Goal: Information Seeking & Learning: Learn about a topic

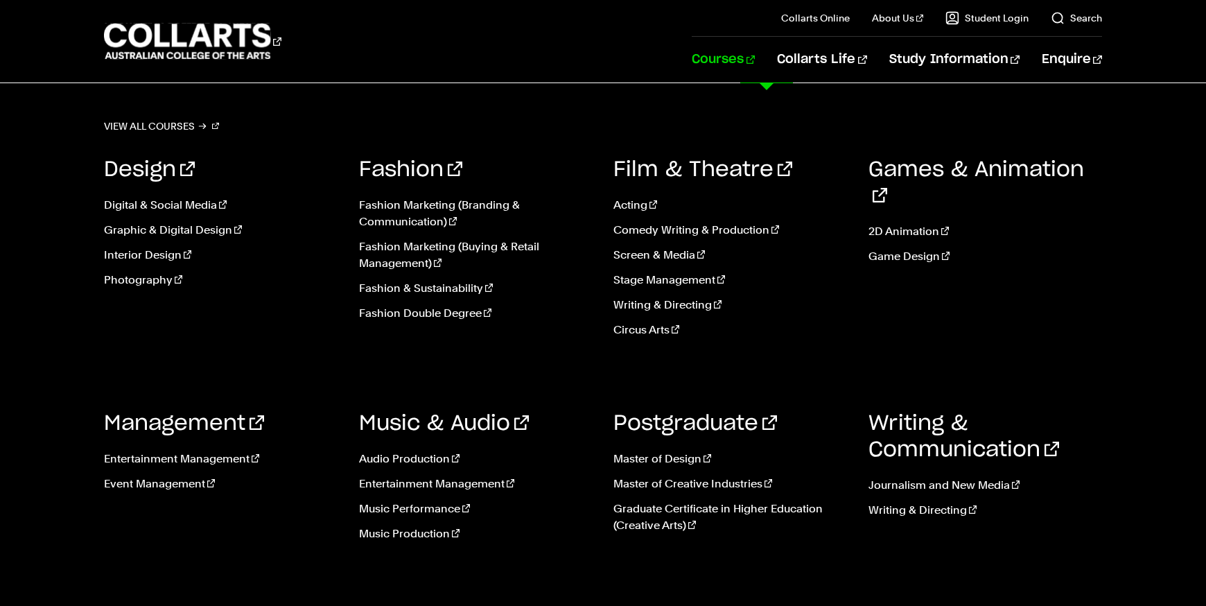
scroll to position [405, 0]
click at [663, 252] on link "Screen & Media" at bounding box center [730, 255] width 234 height 17
click at [674, 252] on link "Screen & Media" at bounding box center [730, 255] width 234 height 17
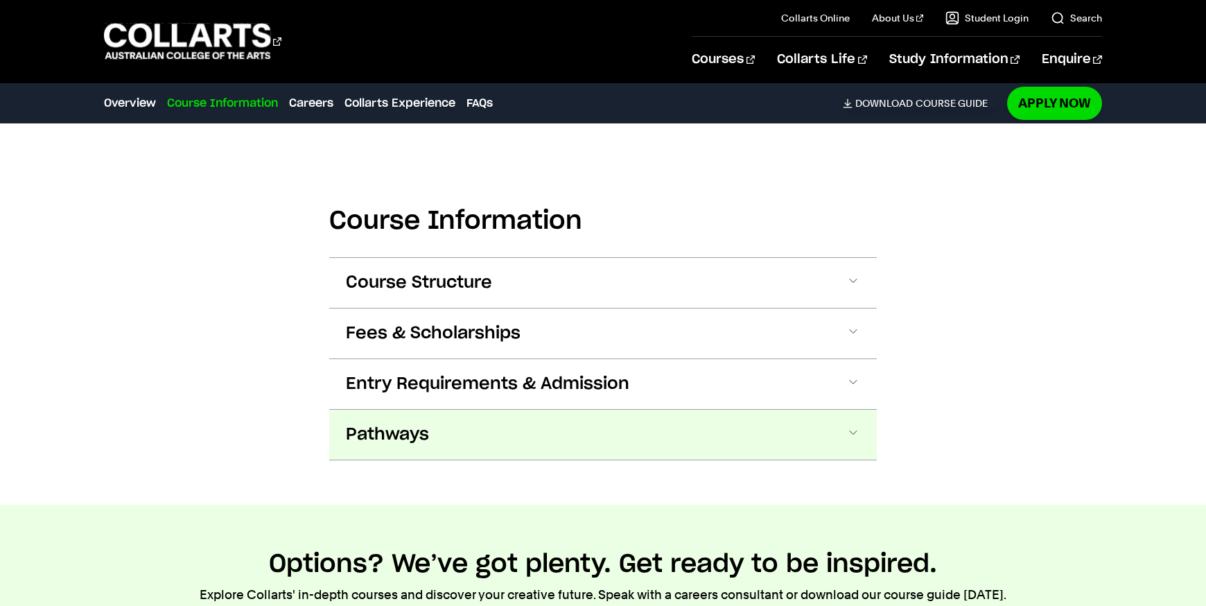
scroll to position [1260, 0]
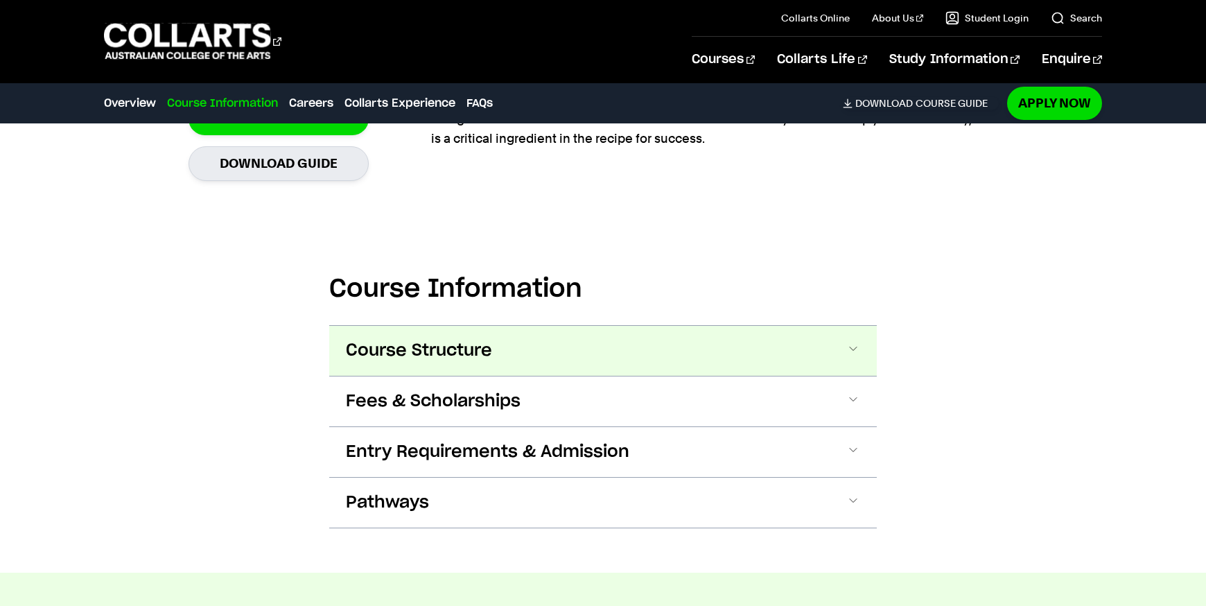
click at [842, 351] on button "Course Structure" at bounding box center [602, 351] width 547 height 50
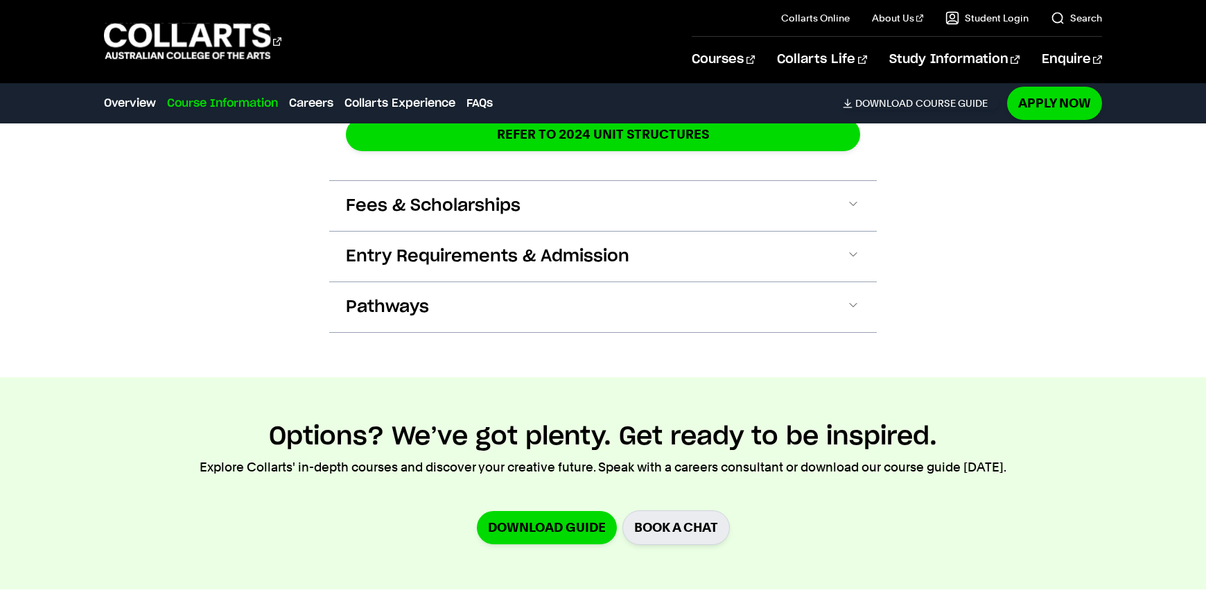
scroll to position [2454, 0]
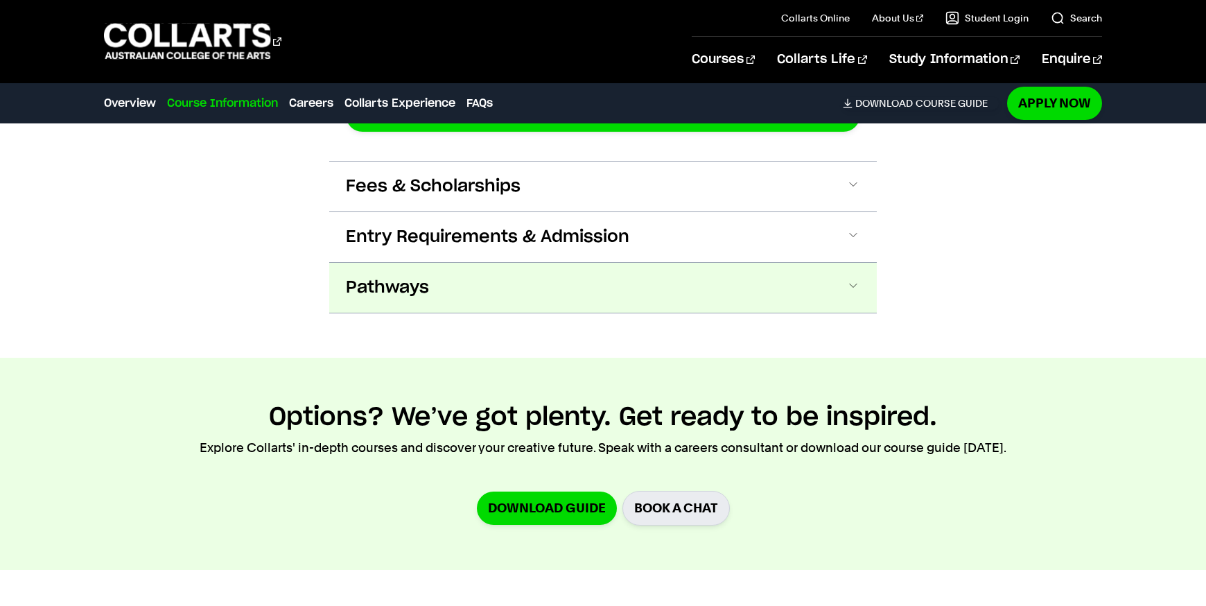
click at [854, 279] on span at bounding box center [853, 288] width 14 height 18
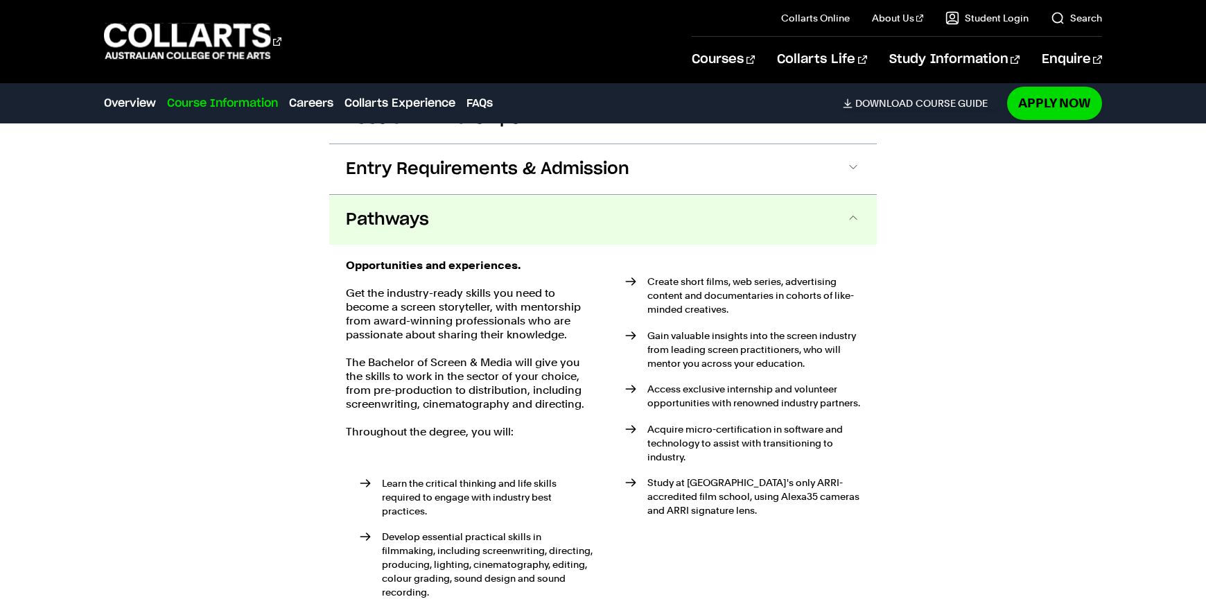
scroll to position [2576, 0]
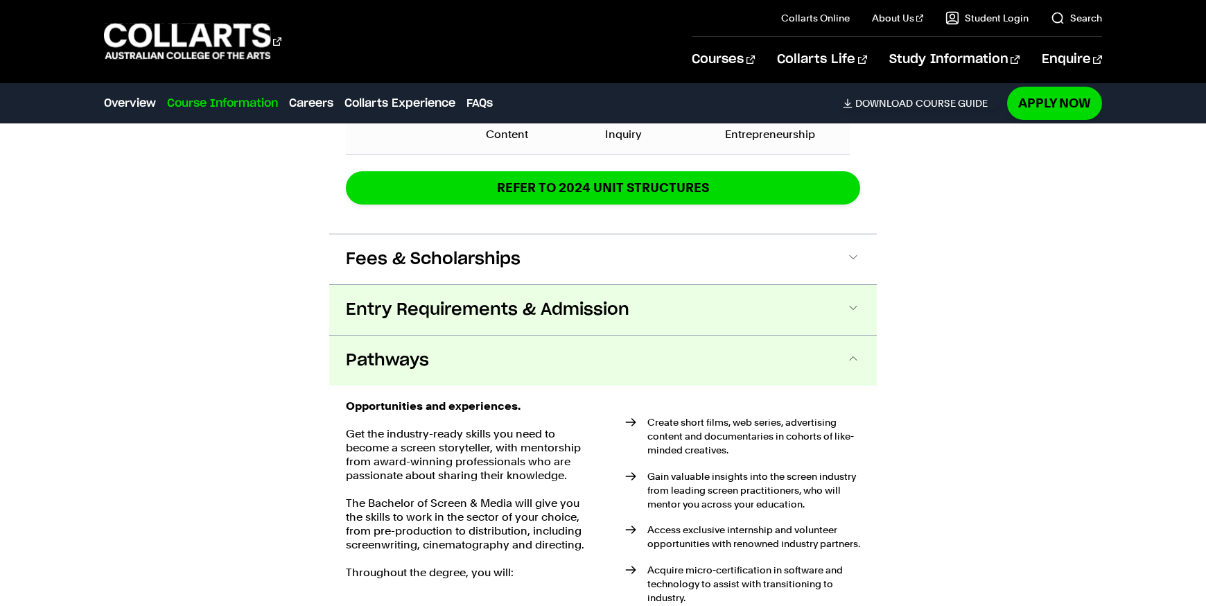
click at [854, 301] on span at bounding box center [853, 310] width 14 height 18
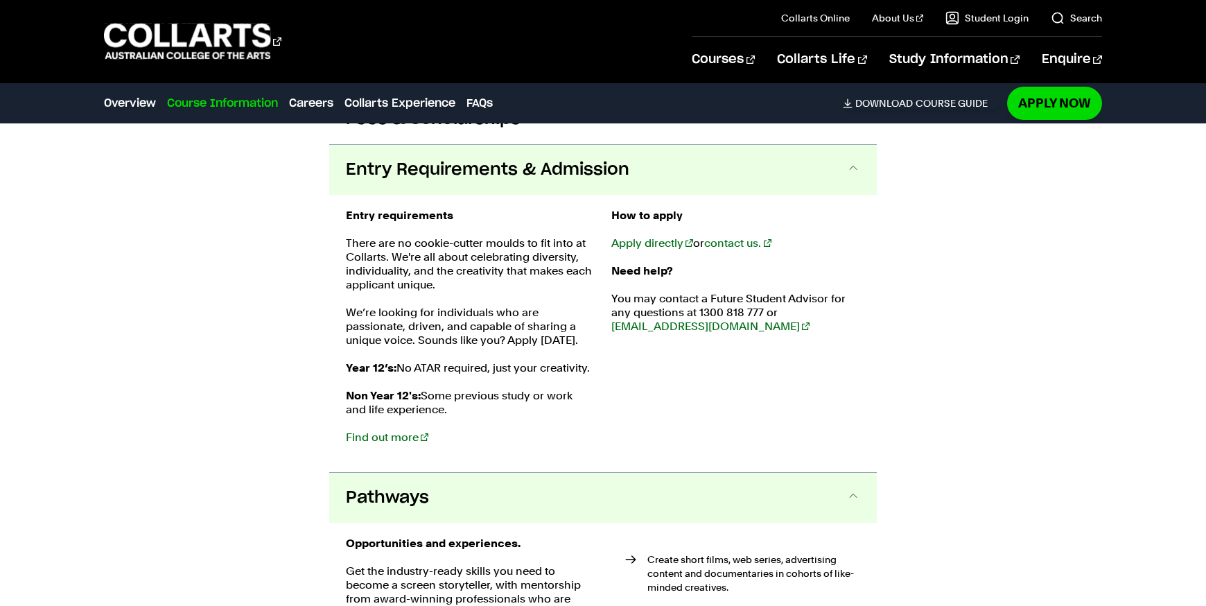
scroll to position [2525, 0]
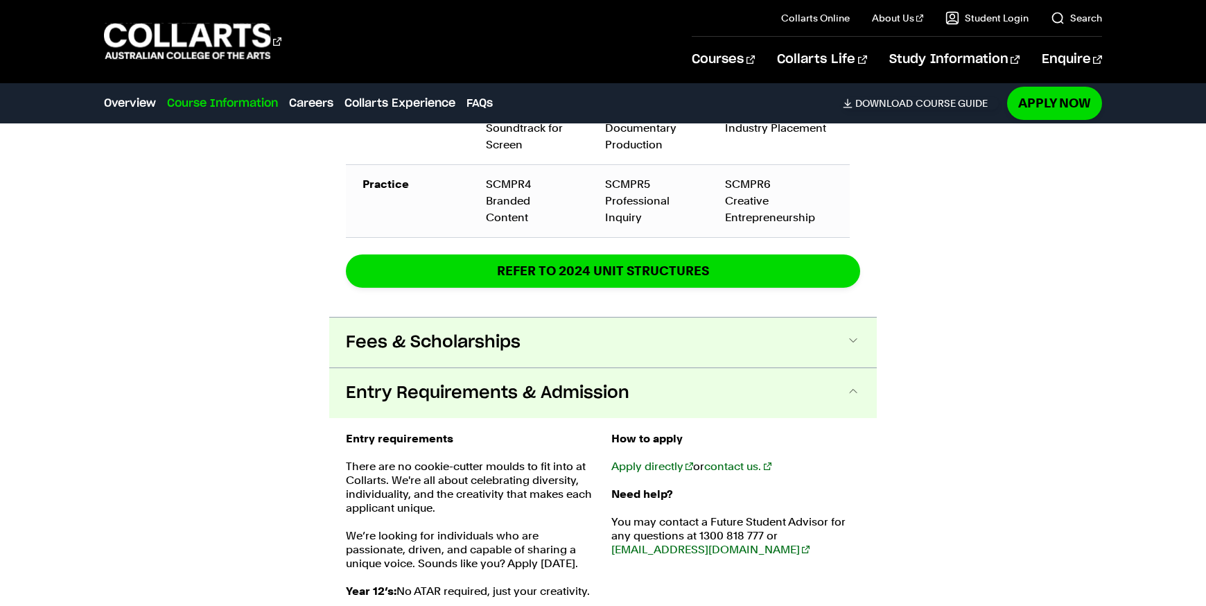
click at [831, 326] on button "Fees & Scholarships" at bounding box center [602, 342] width 547 height 50
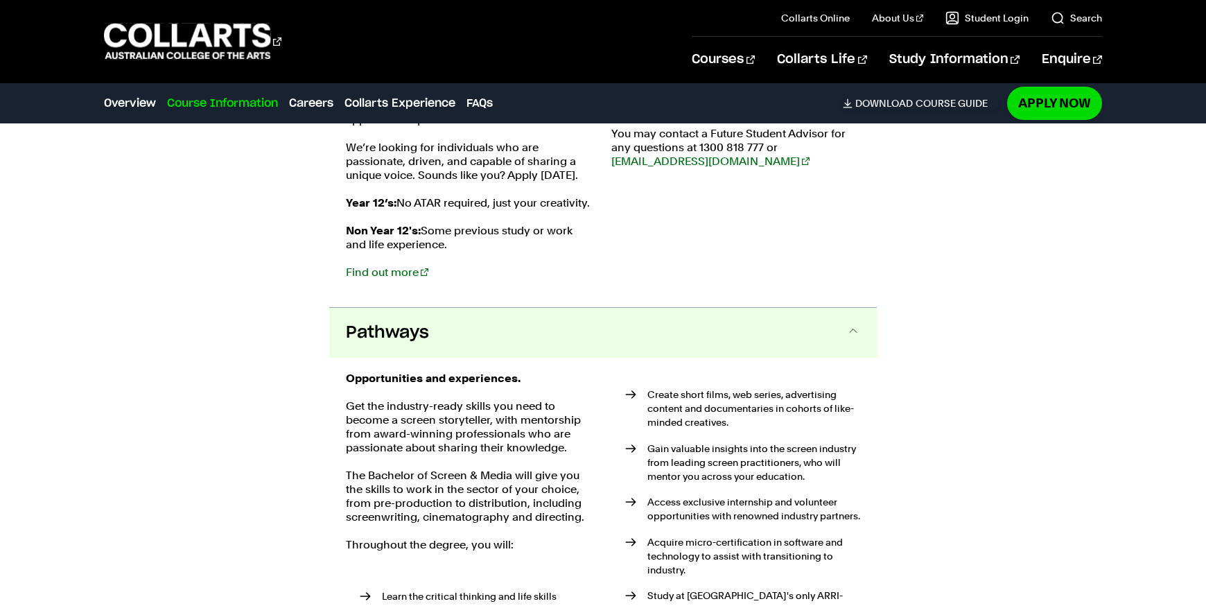
scroll to position [2959, 0]
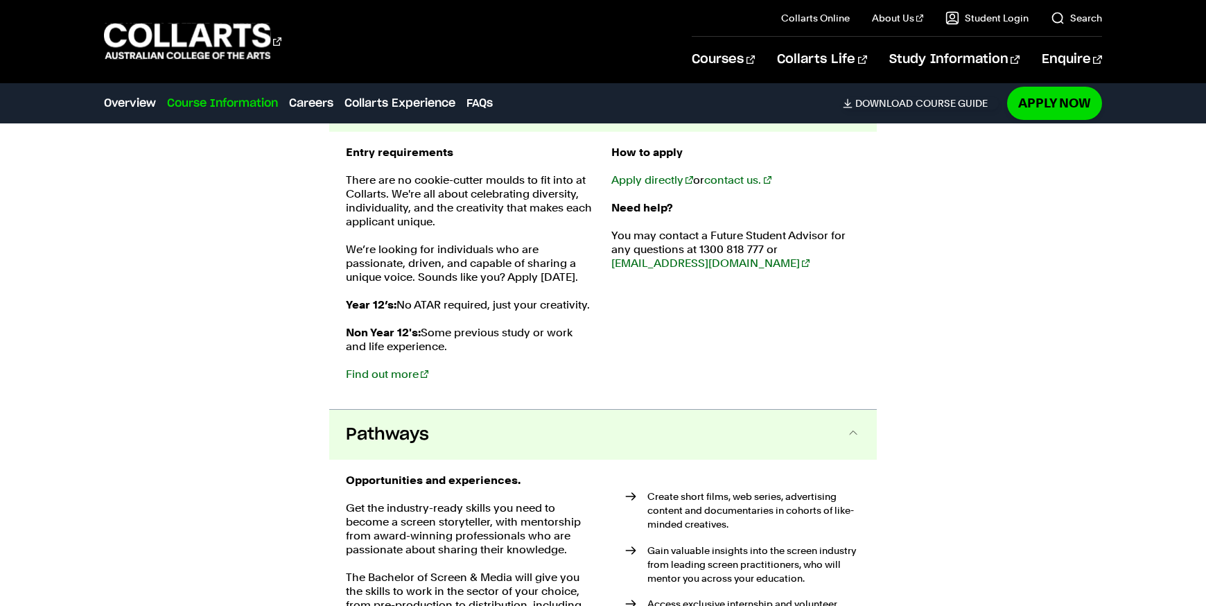
scroll to position [2790, 0]
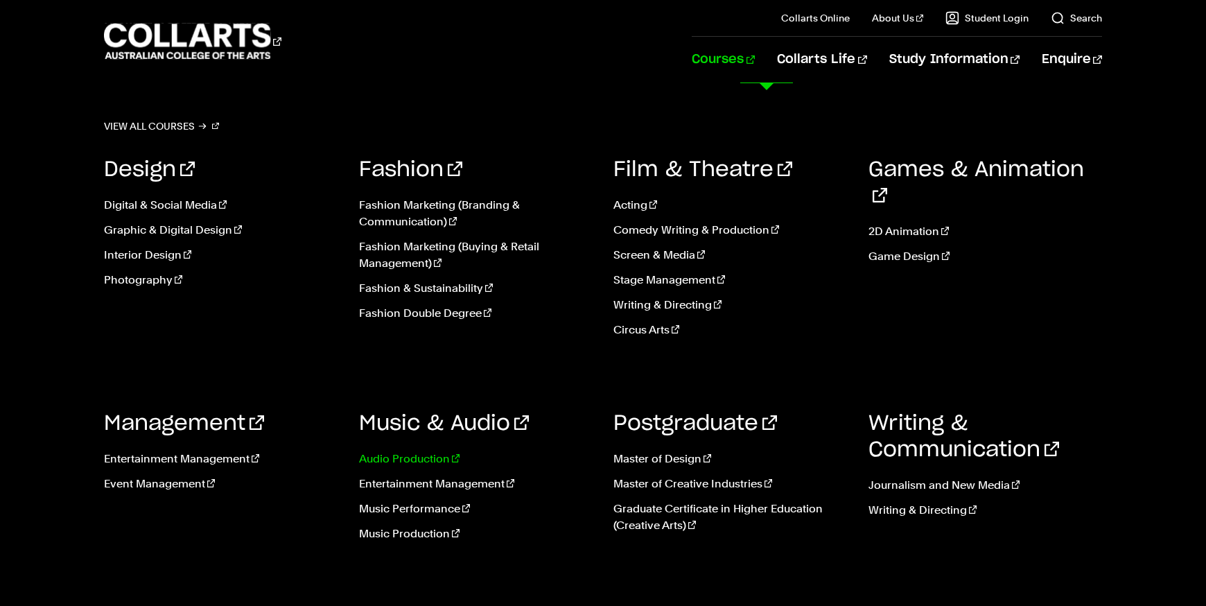
click at [430, 450] on link "Audio Production" at bounding box center [476, 458] width 234 height 17
click at [430, 456] on link "Audio Production" at bounding box center [476, 458] width 234 height 17
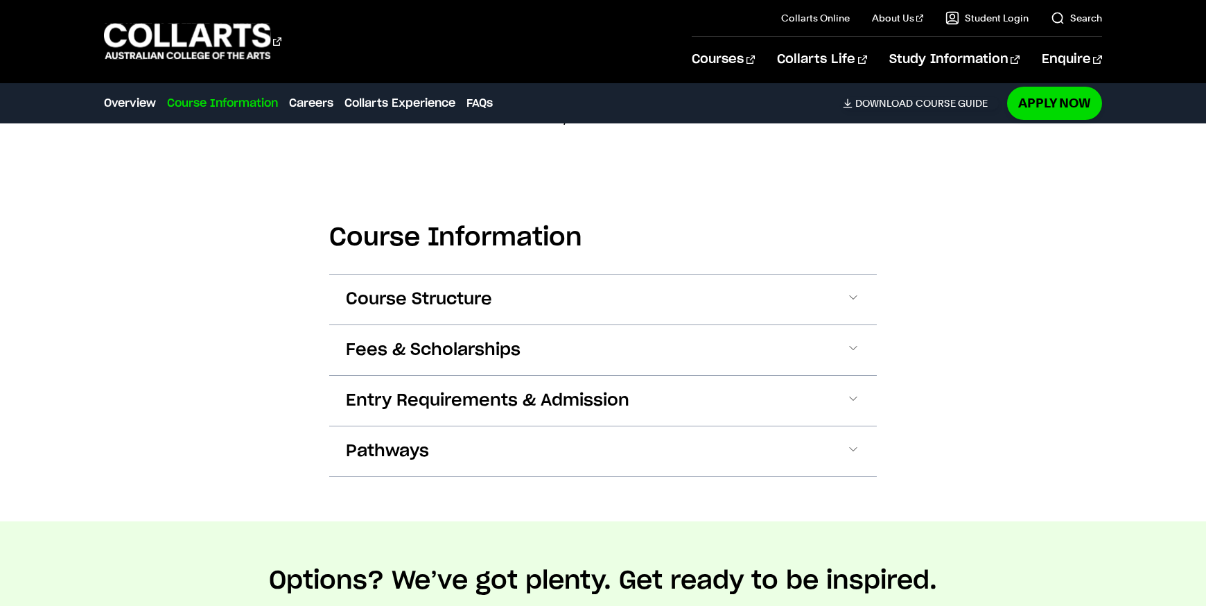
scroll to position [1363, 0]
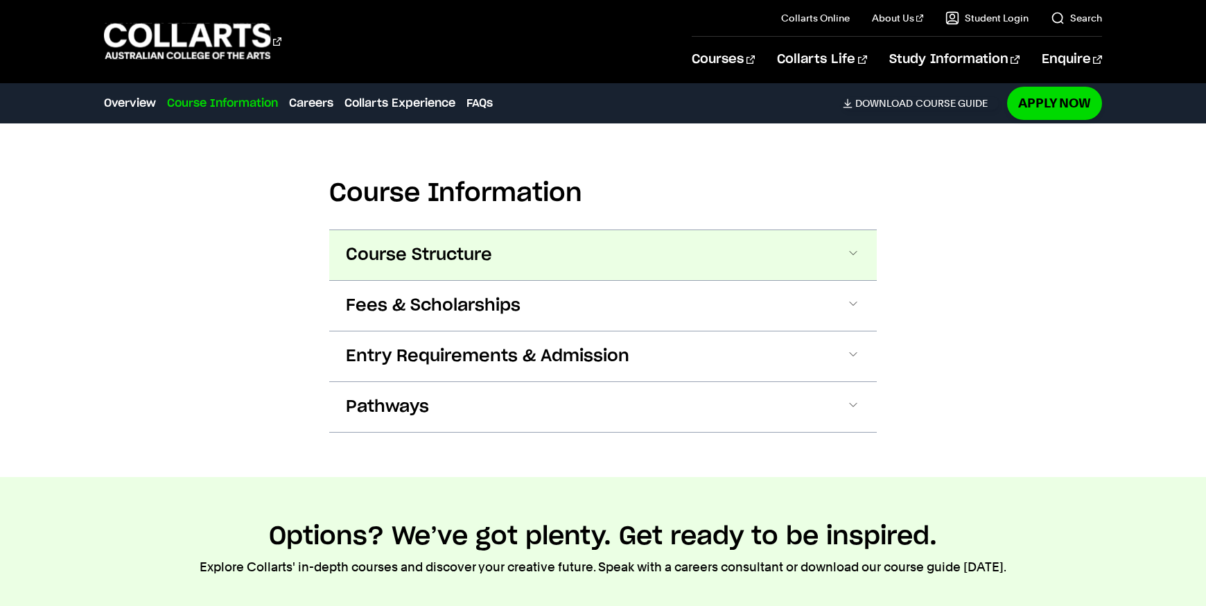
click at [859, 255] on span at bounding box center [853, 255] width 14 height 18
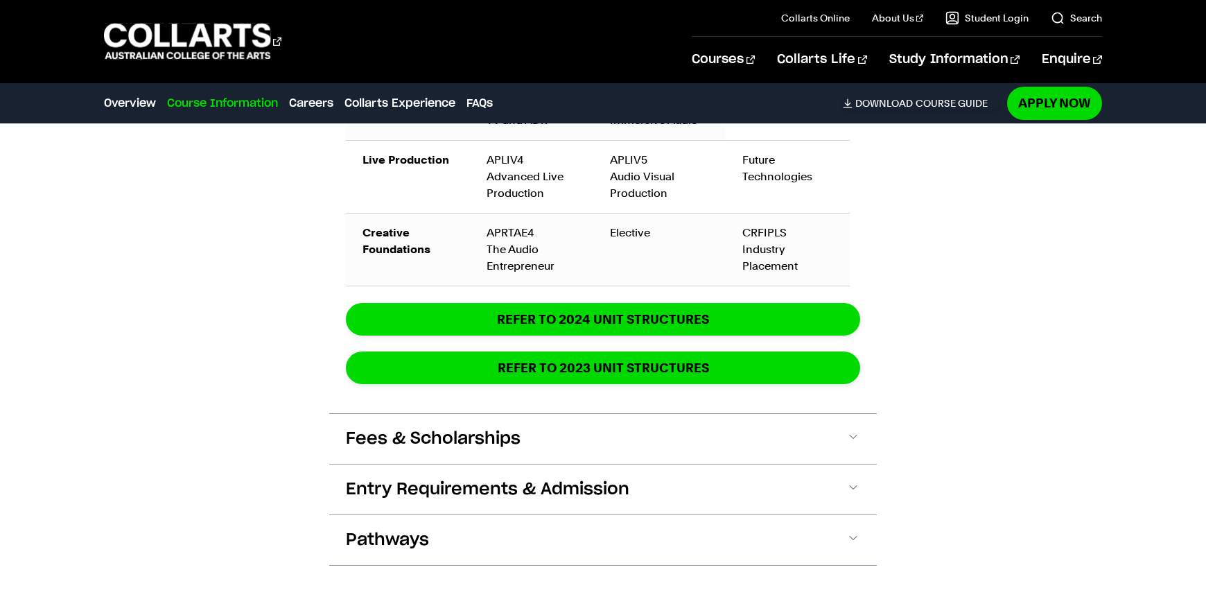
scroll to position [2296, 0]
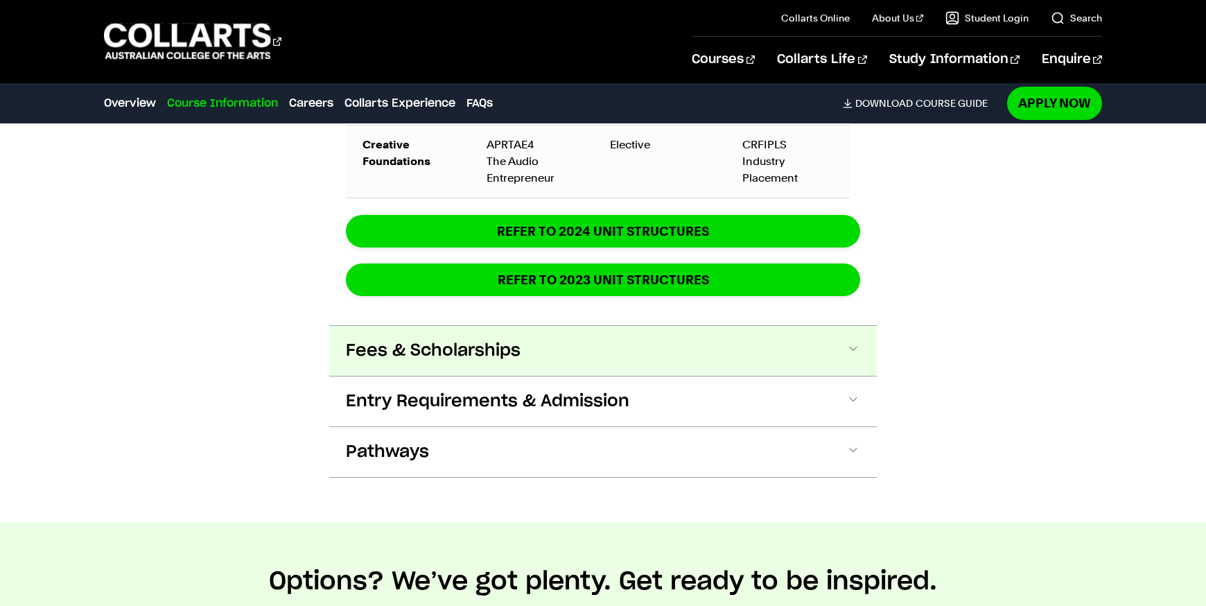
click at [833, 358] on button "Fees & Scholarships" at bounding box center [602, 351] width 547 height 50
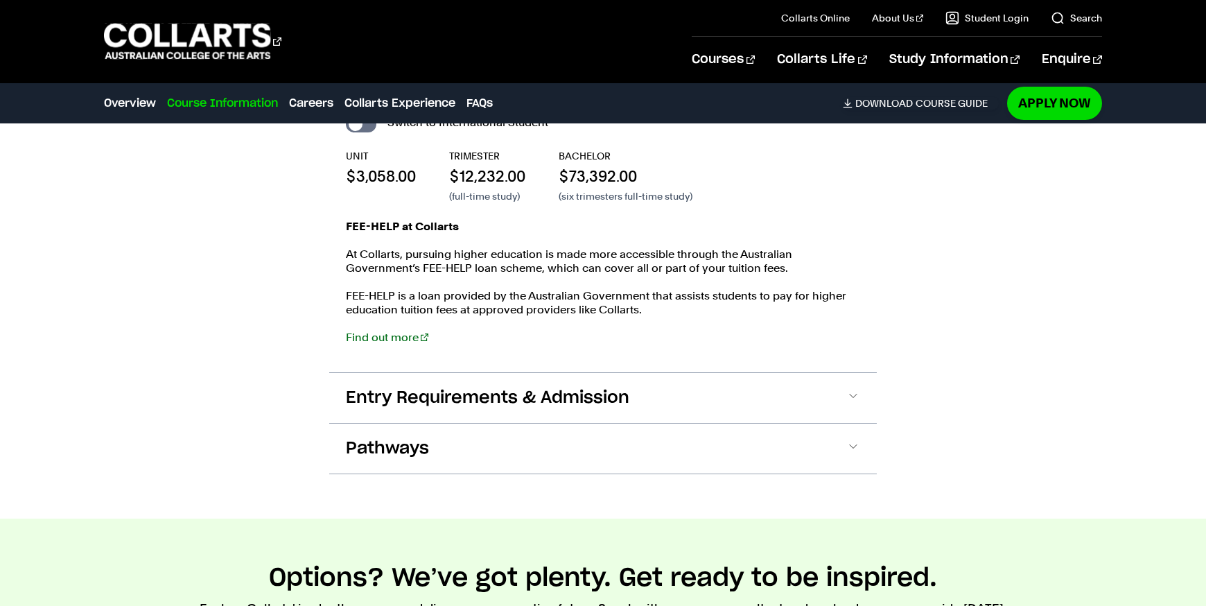
scroll to position [2616, 0]
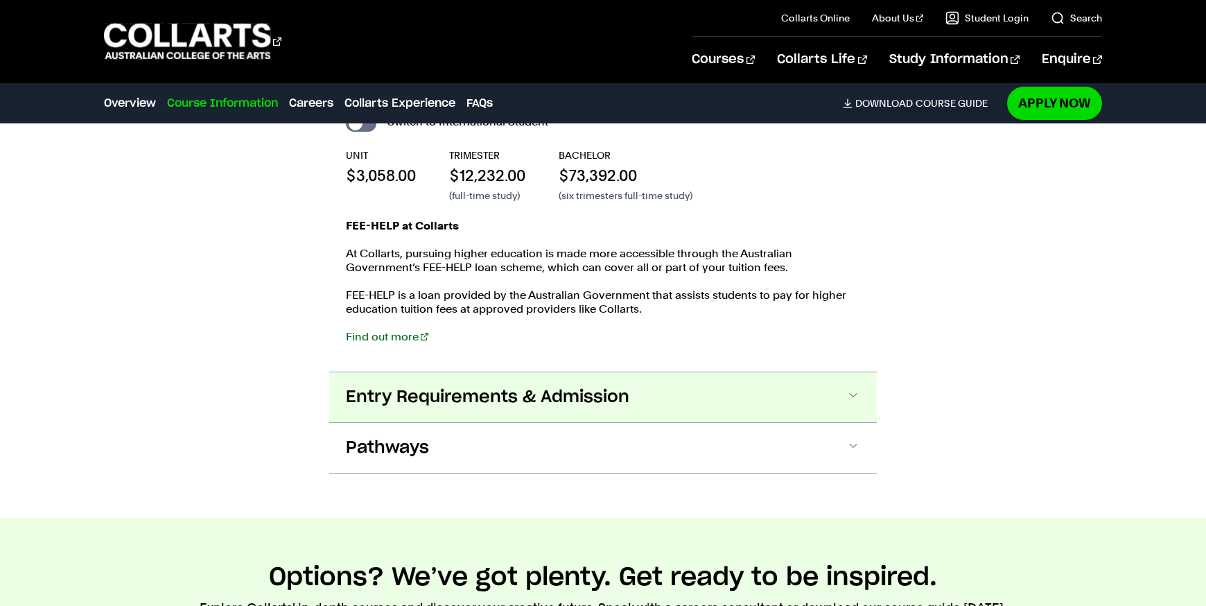
click at [863, 409] on button "Entry Requirements & Admission" at bounding box center [602, 397] width 547 height 50
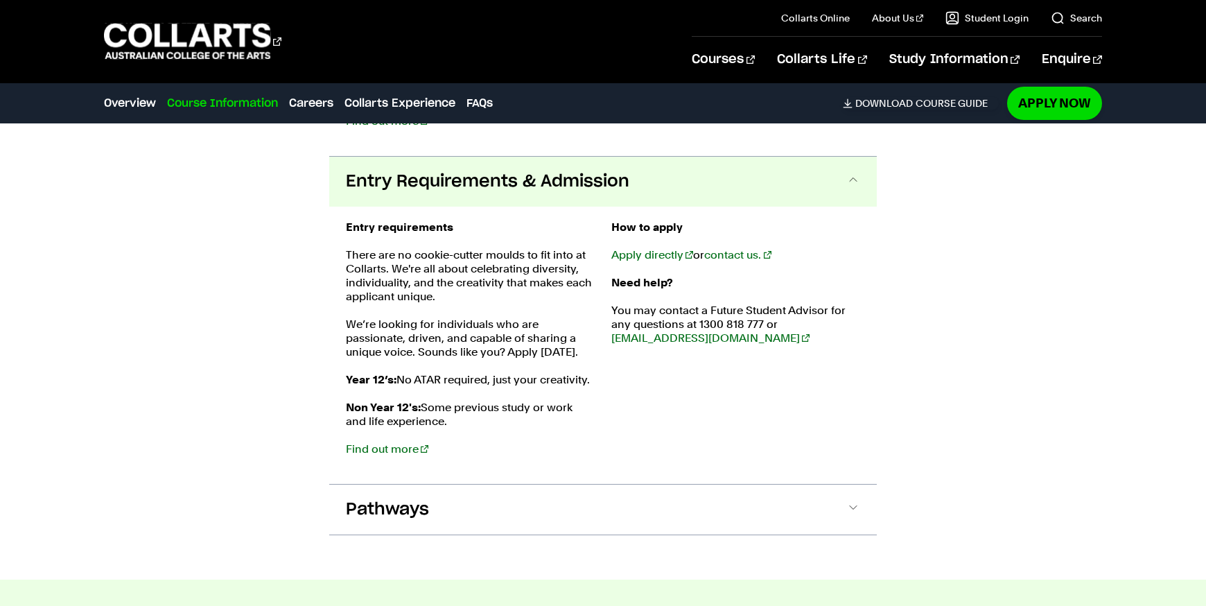
scroll to position [2864, 0]
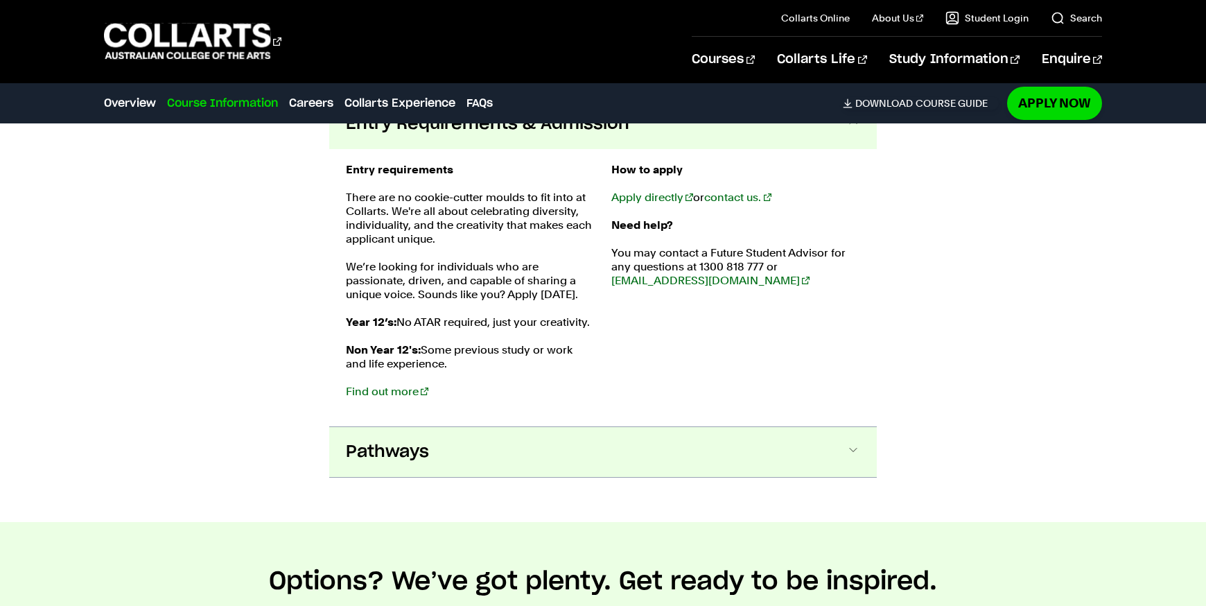
click at [837, 452] on button "Pathways" at bounding box center [602, 452] width 547 height 50
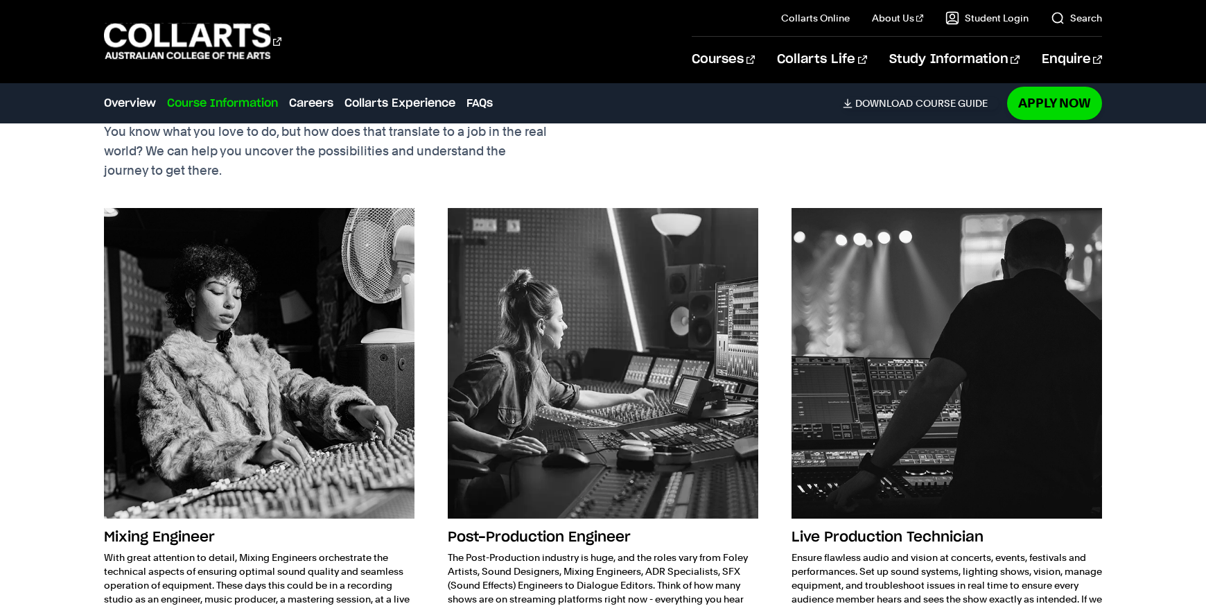
scroll to position [3564, 0]
